Goal: Browse casually: Explore the website without a specific task or goal

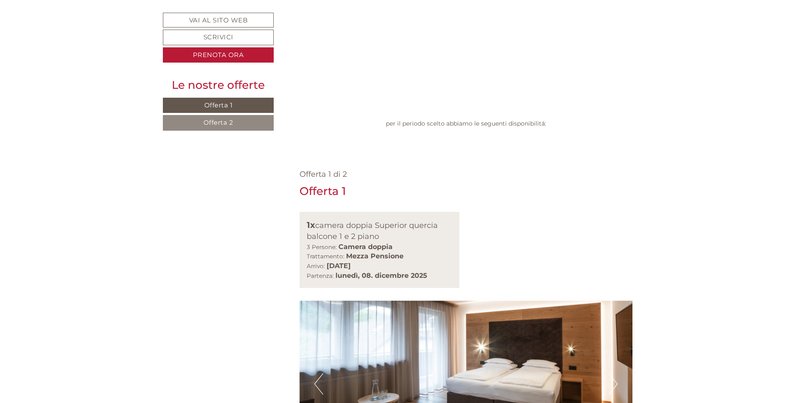
scroll to position [508, 0]
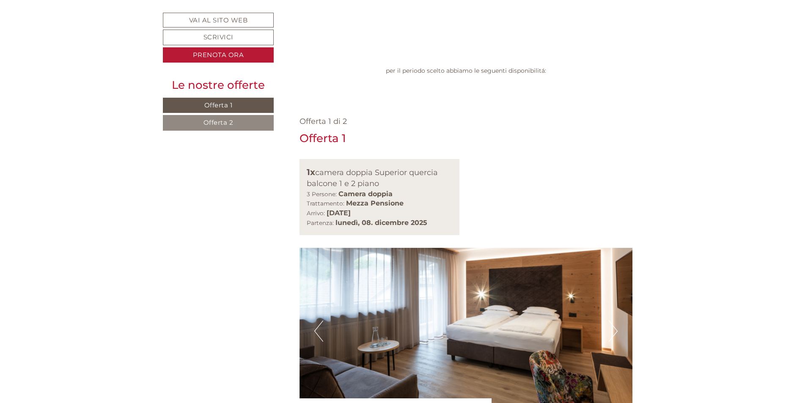
click at [609, 321] on button "Next" at bounding box center [613, 331] width 9 height 21
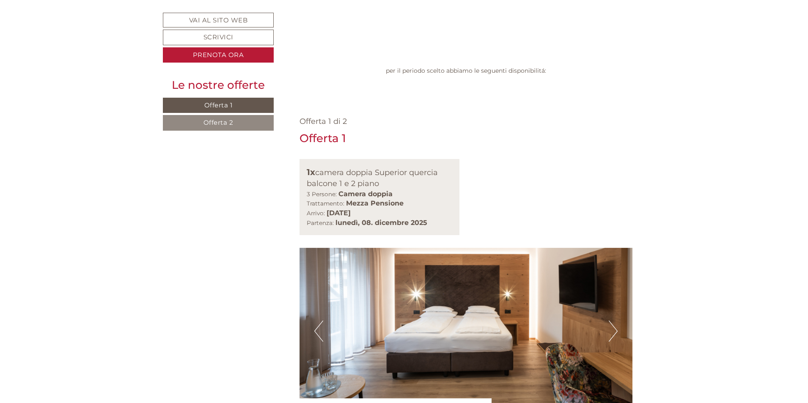
click at [609, 321] on button "Next" at bounding box center [613, 331] width 9 height 21
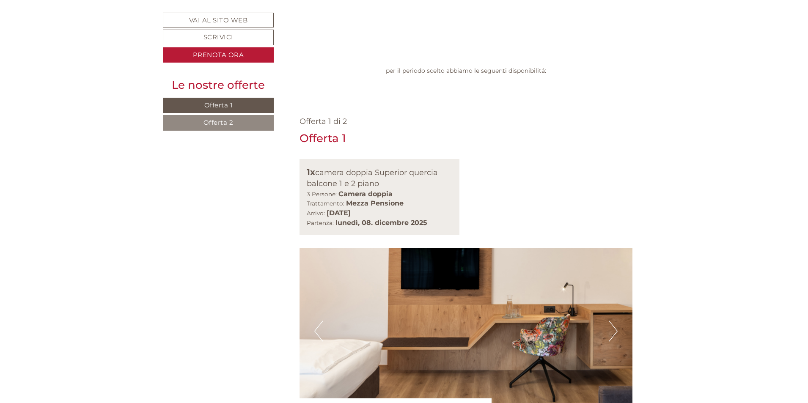
click at [609, 321] on button "Next" at bounding box center [613, 331] width 9 height 21
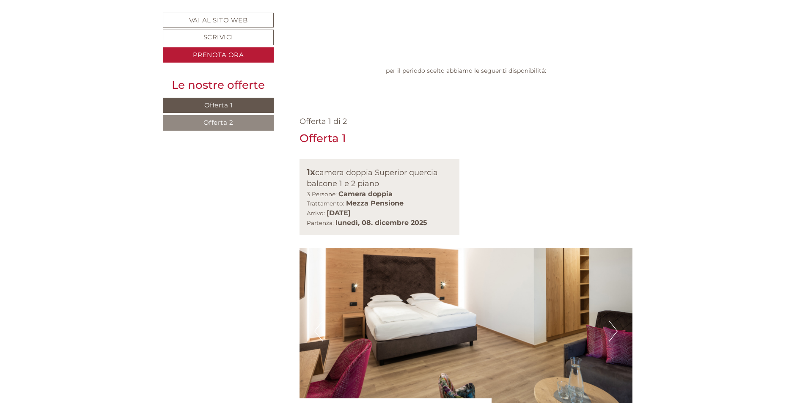
scroll to position [592, 0]
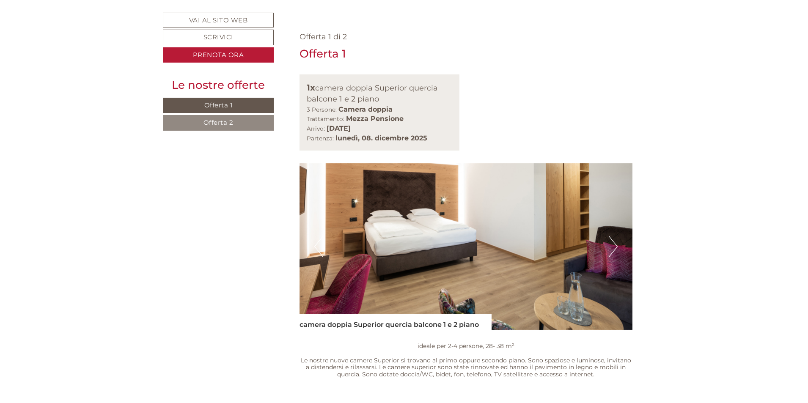
click at [617, 236] on button "Next" at bounding box center [613, 246] width 9 height 21
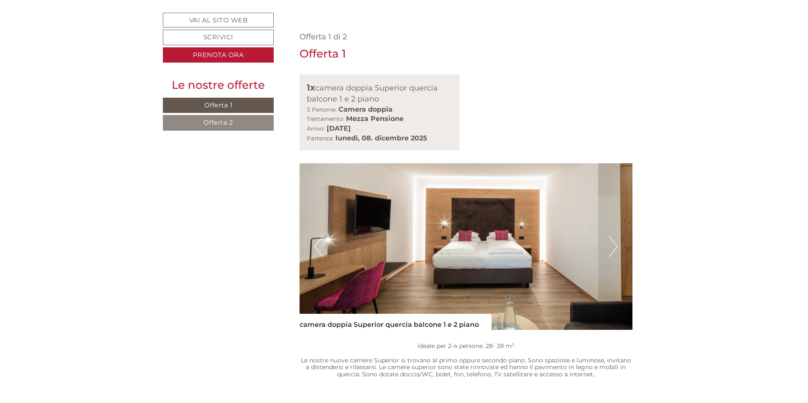
click at [617, 236] on button "Next" at bounding box center [613, 246] width 9 height 21
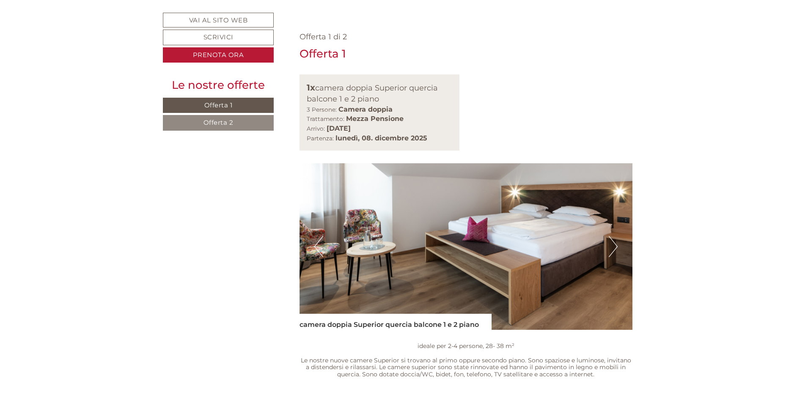
click at [617, 236] on button "Next" at bounding box center [613, 246] width 9 height 21
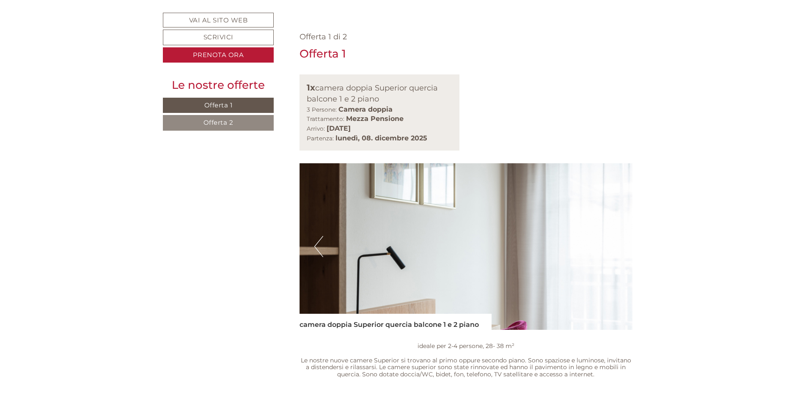
click at [617, 236] on button "Next" at bounding box center [613, 246] width 9 height 21
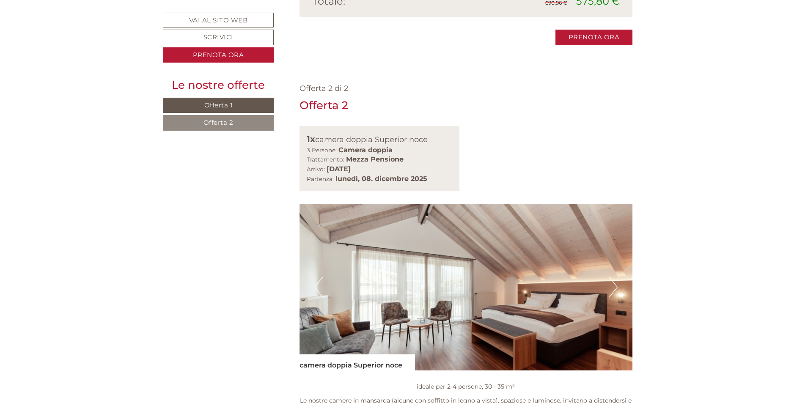
scroll to position [1100, 0]
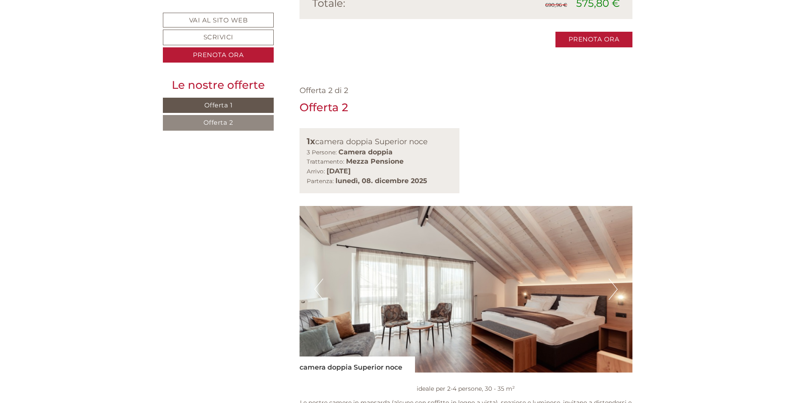
click at [616, 279] on button "Next" at bounding box center [613, 289] width 9 height 21
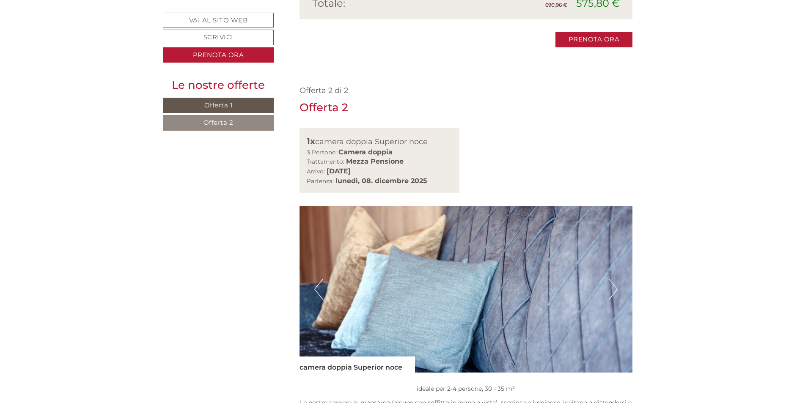
click at [616, 279] on button "Next" at bounding box center [613, 289] width 9 height 21
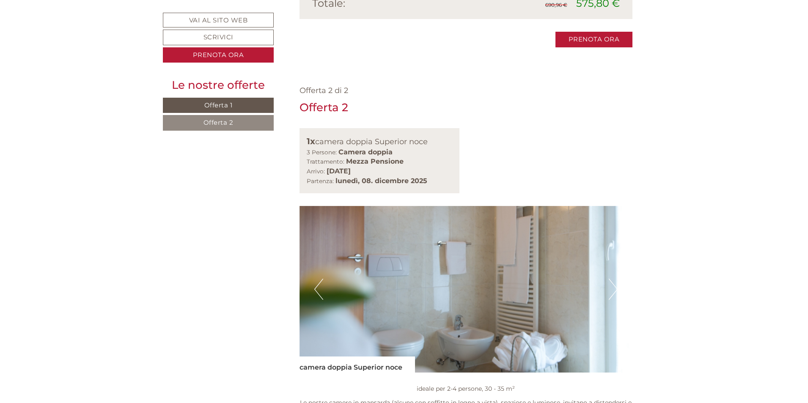
click at [616, 279] on button "Next" at bounding box center [613, 289] width 9 height 21
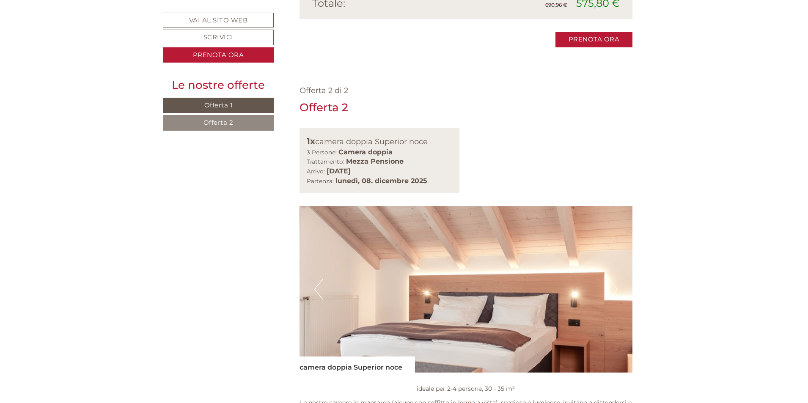
click at [616, 279] on button "Next" at bounding box center [613, 289] width 9 height 21
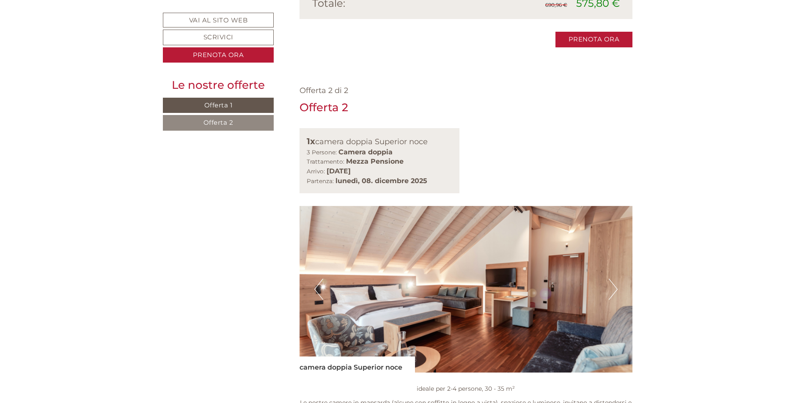
click at [616, 279] on button "Next" at bounding box center [613, 289] width 9 height 21
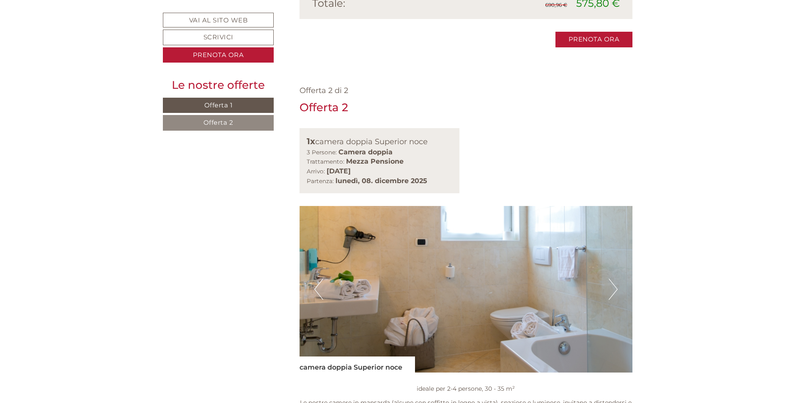
click at [616, 279] on button "Next" at bounding box center [613, 289] width 9 height 21
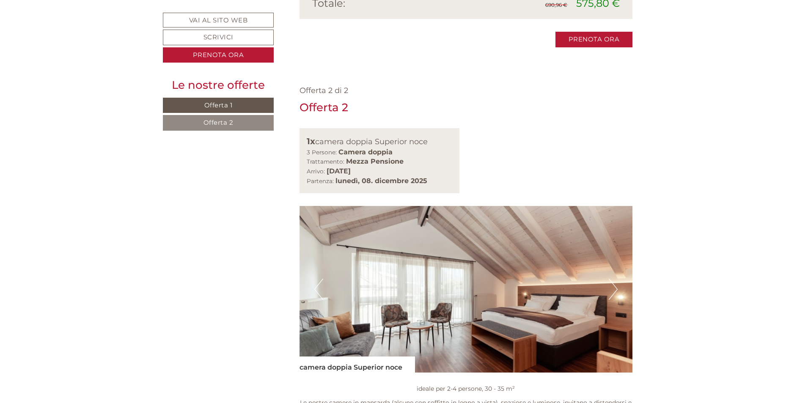
click at [616, 279] on button "Next" at bounding box center [613, 289] width 9 height 21
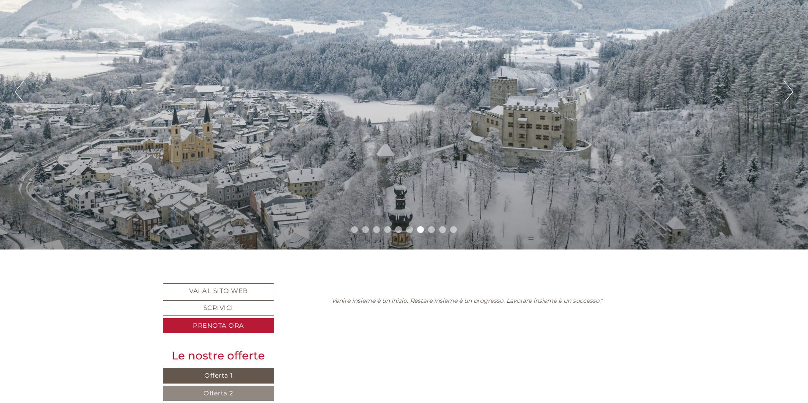
scroll to position [127, 0]
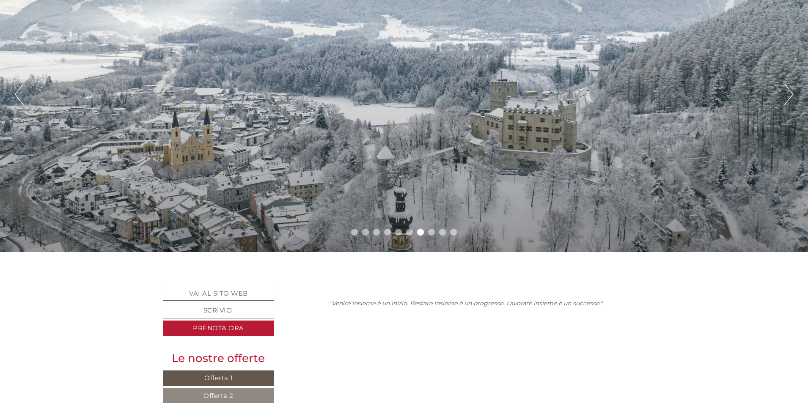
click at [783, 92] on div "Previous Next 1 2 3 4 5 6 7 8 9 10" at bounding box center [404, 95] width 808 height 316
